Goal: Task Accomplishment & Management: Use online tool/utility

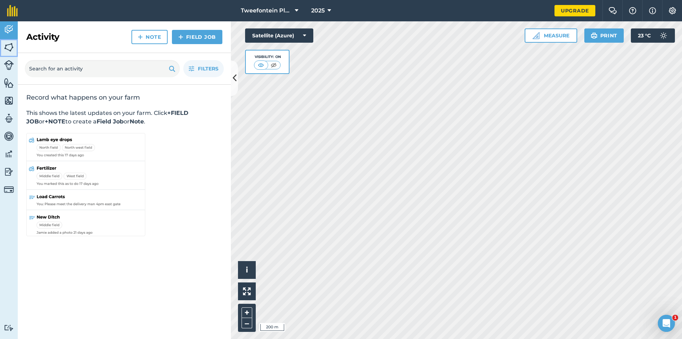
click at [7, 45] on img at bounding box center [9, 47] width 10 height 11
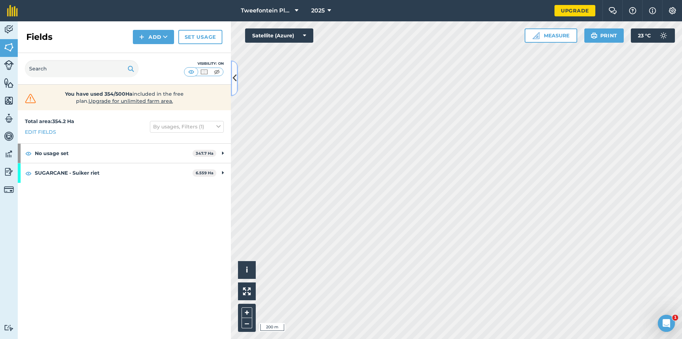
click at [234, 79] on icon at bounding box center [235, 78] width 4 height 12
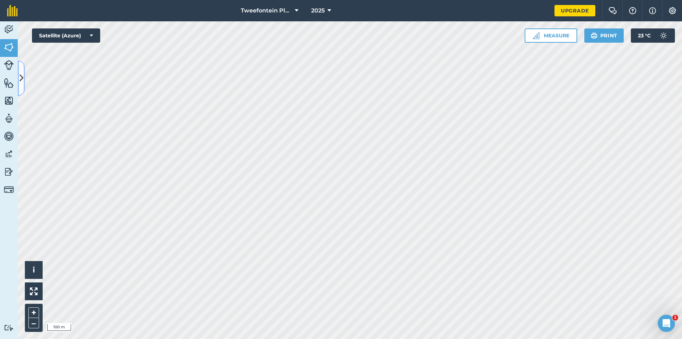
click at [25, 80] on button at bounding box center [21, 78] width 7 height 36
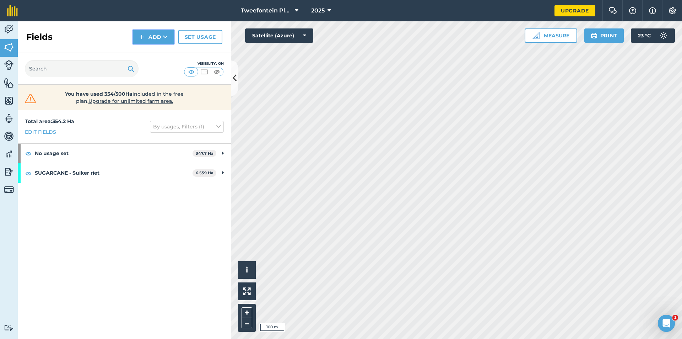
click at [146, 37] on button "Add" at bounding box center [153, 37] width 41 height 14
click at [153, 52] on link "Draw" at bounding box center [153, 53] width 39 height 16
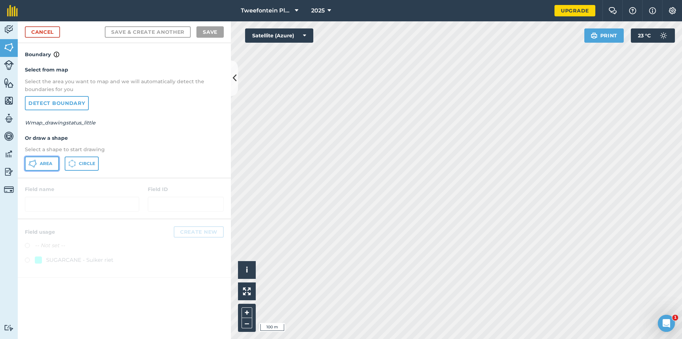
click at [42, 166] on span "Area" at bounding box center [46, 164] width 12 height 6
